Goal: Navigation & Orientation: Find specific page/section

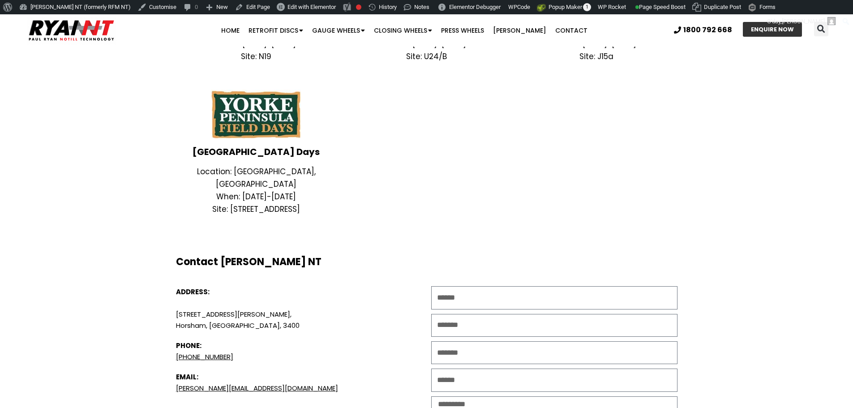
scroll to position [717, 0]
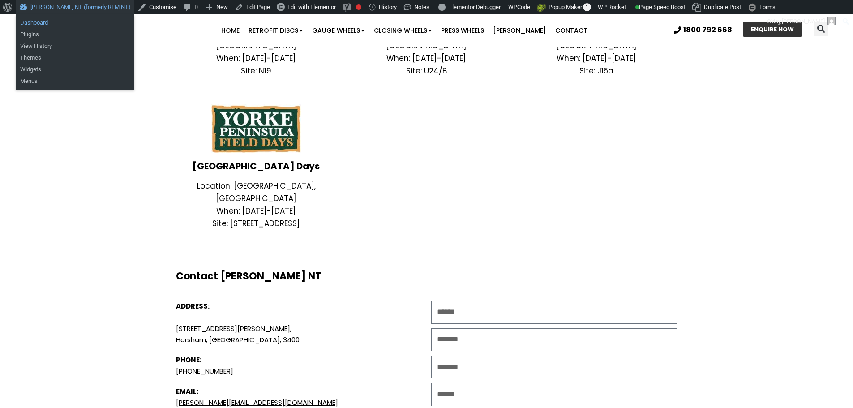
click at [56, 22] on link "Dashboard" at bounding box center [75, 23] width 119 height 12
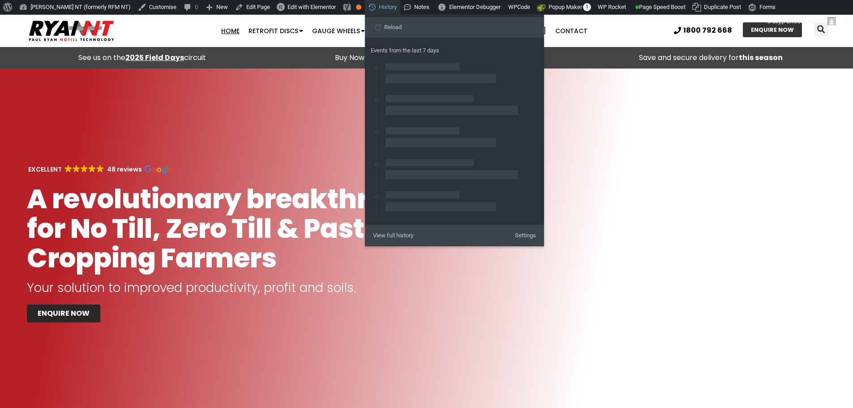
click at [168, 54] on strong "2025 Field Days" at bounding box center [154, 57] width 59 height 10
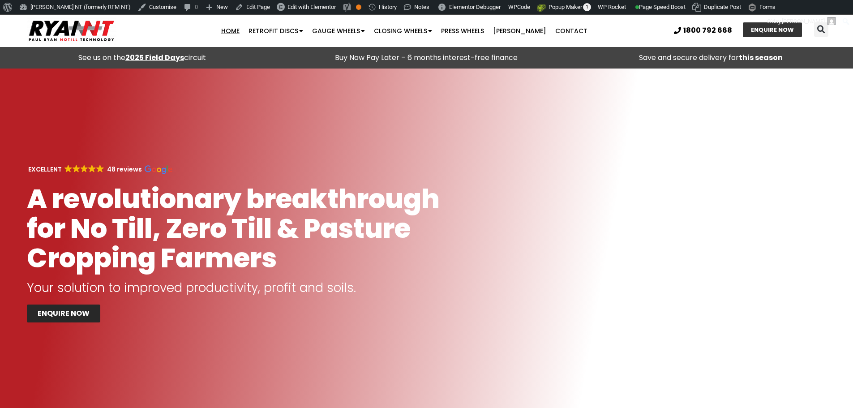
click at [168, 54] on strong "2025 Field Days" at bounding box center [154, 57] width 59 height 10
